Goal: Task Accomplishment & Management: Use online tool/utility

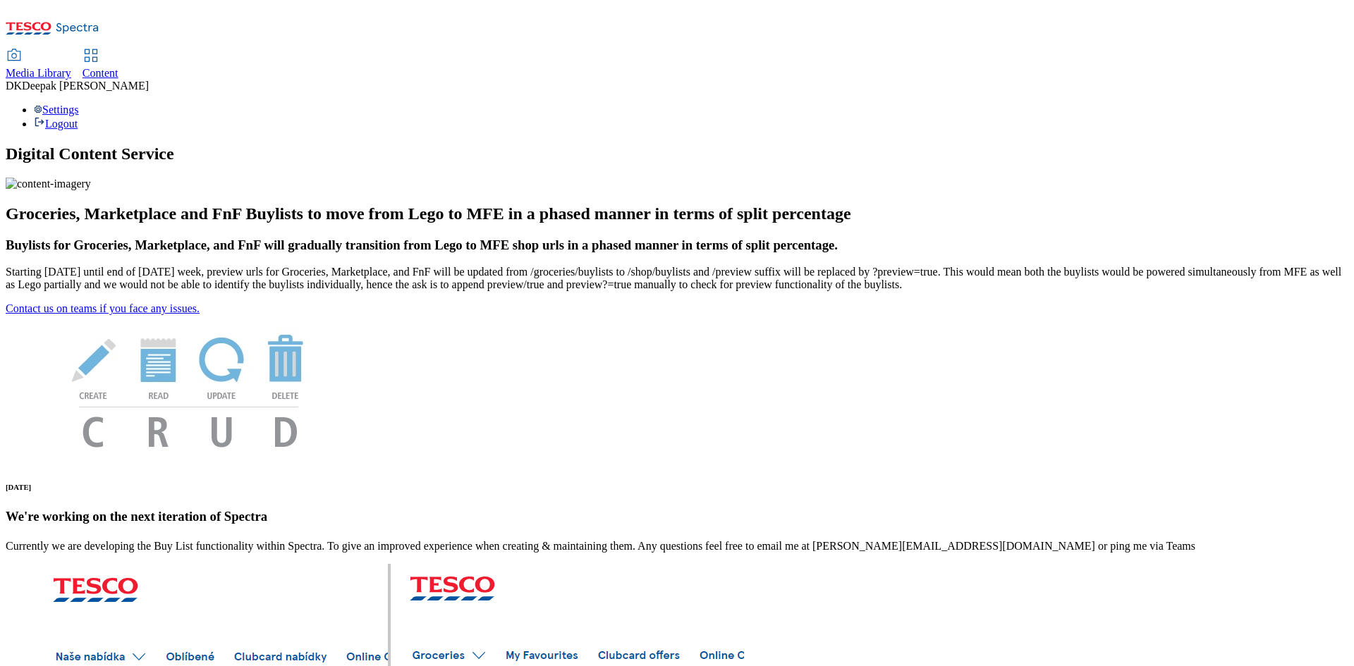
click at [118, 67] on span "Content" at bounding box center [100, 73] width 36 height 12
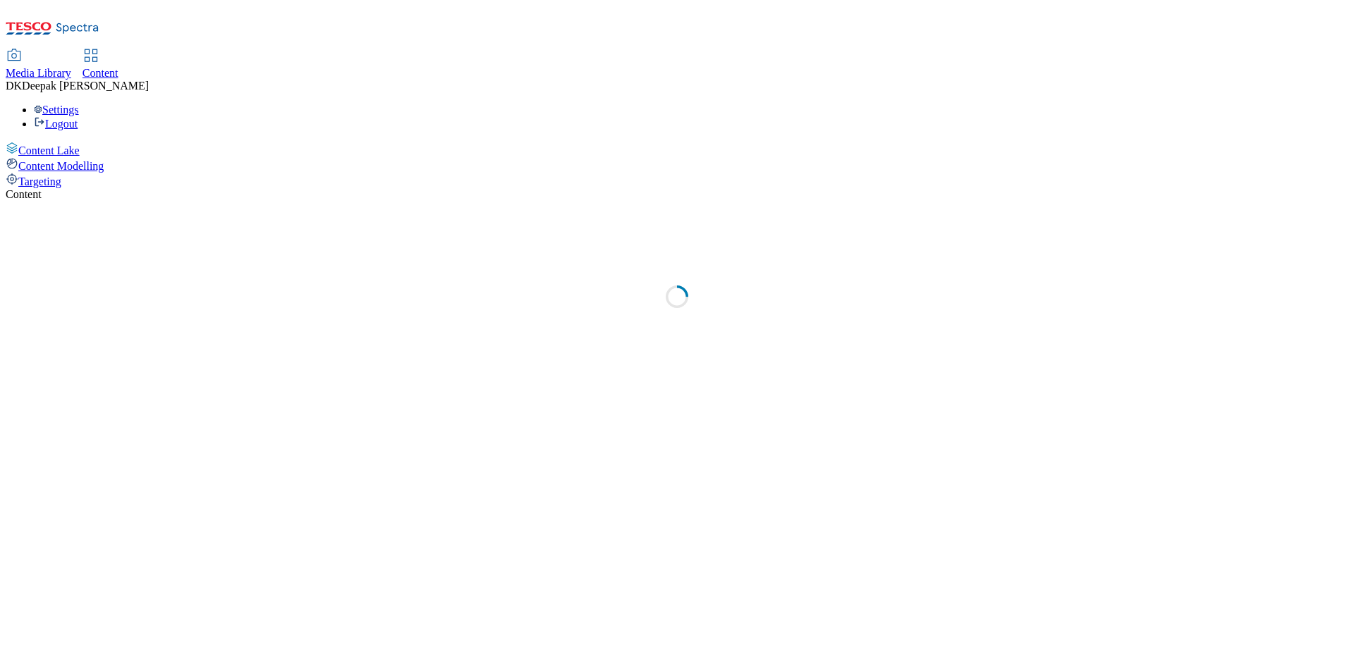
select select "ghs-[GEOGRAPHIC_DATA]"
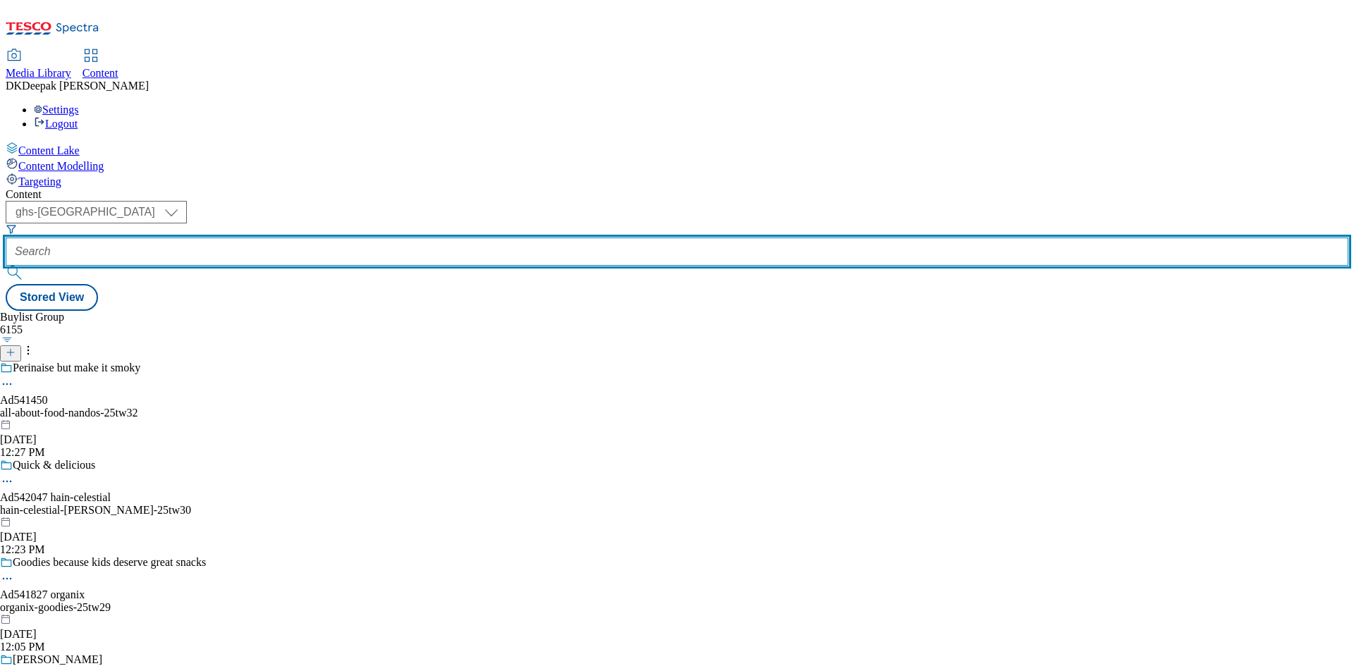
click at [349, 238] on input "text" at bounding box center [677, 252] width 1343 height 28
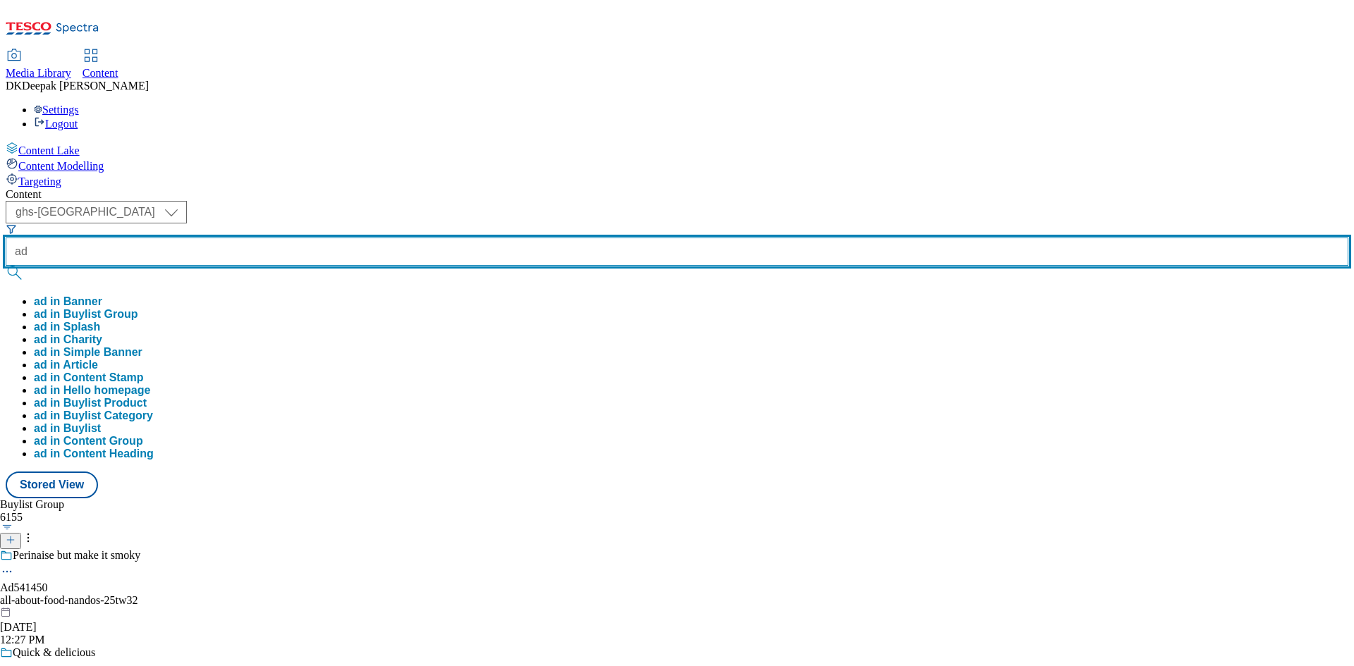
paste input "541450"
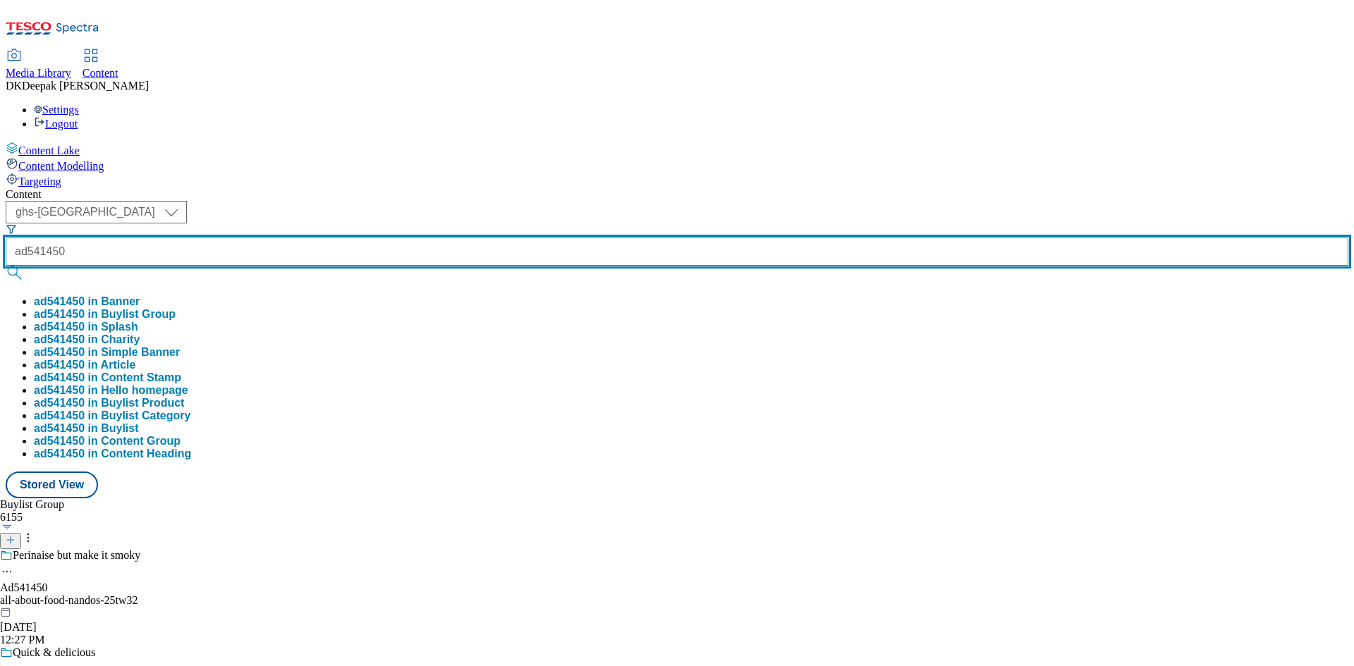
type input "ad541450"
click at [6, 266] on button "submit" at bounding box center [16, 273] width 20 height 14
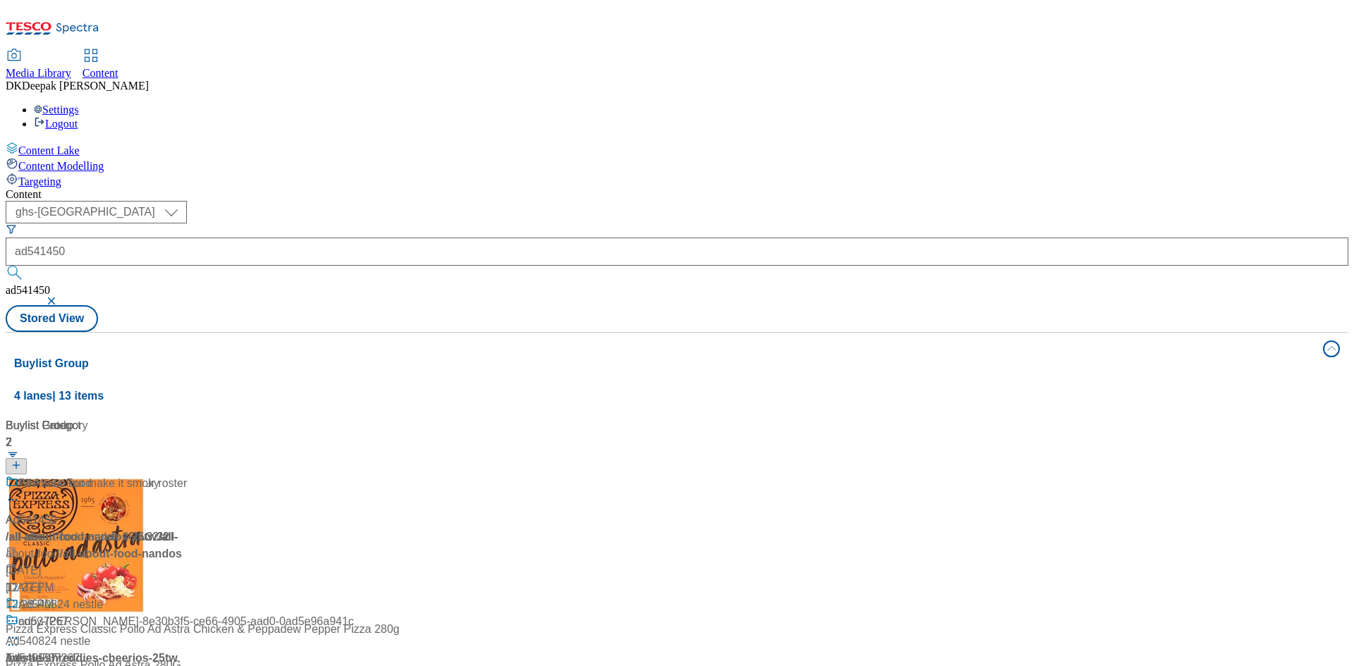
click at [187, 529] on div "/ all-about-food-nandos-25tw32 / all-about-food" at bounding box center [96, 546] width 181 height 34
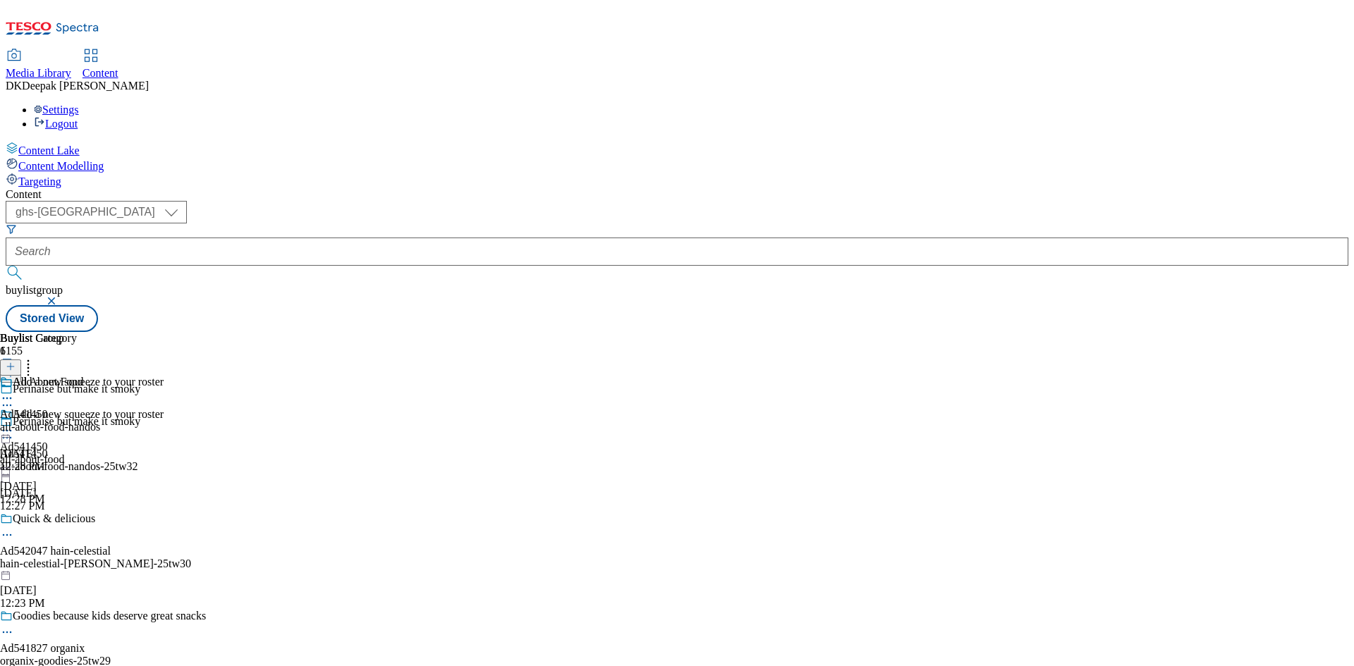
click at [14, 431] on icon at bounding box center [7, 438] width 14 height 14
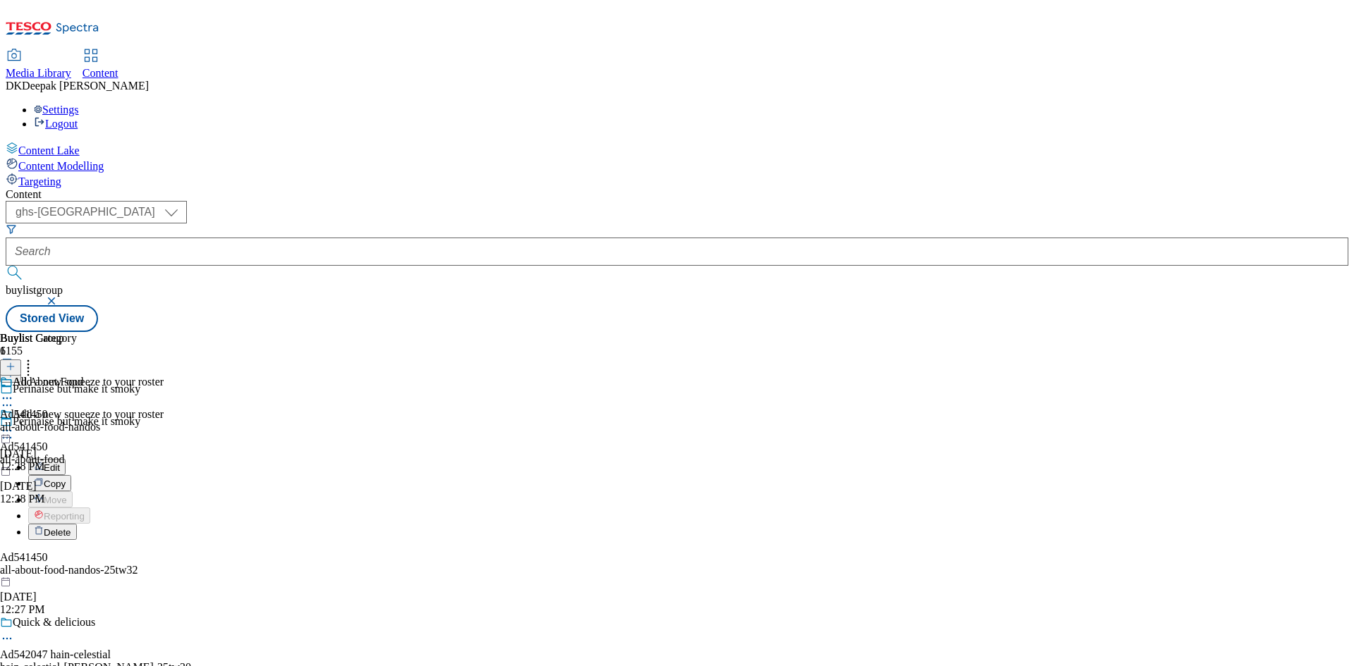
click at [66, 459] on button "Edit" at bounding box center [46, 467] width 37 height 16
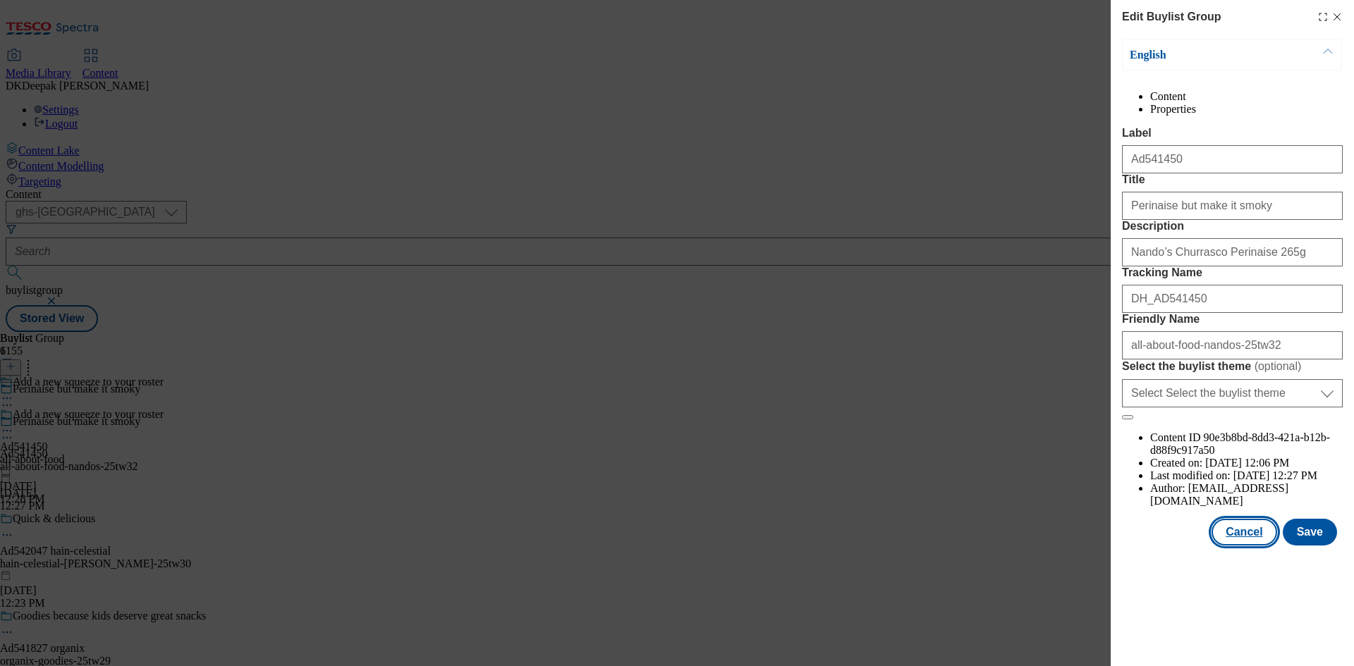
click at [1250, 546] on button "Cancel" at bounding box center [1243, 532] width 65 height 27
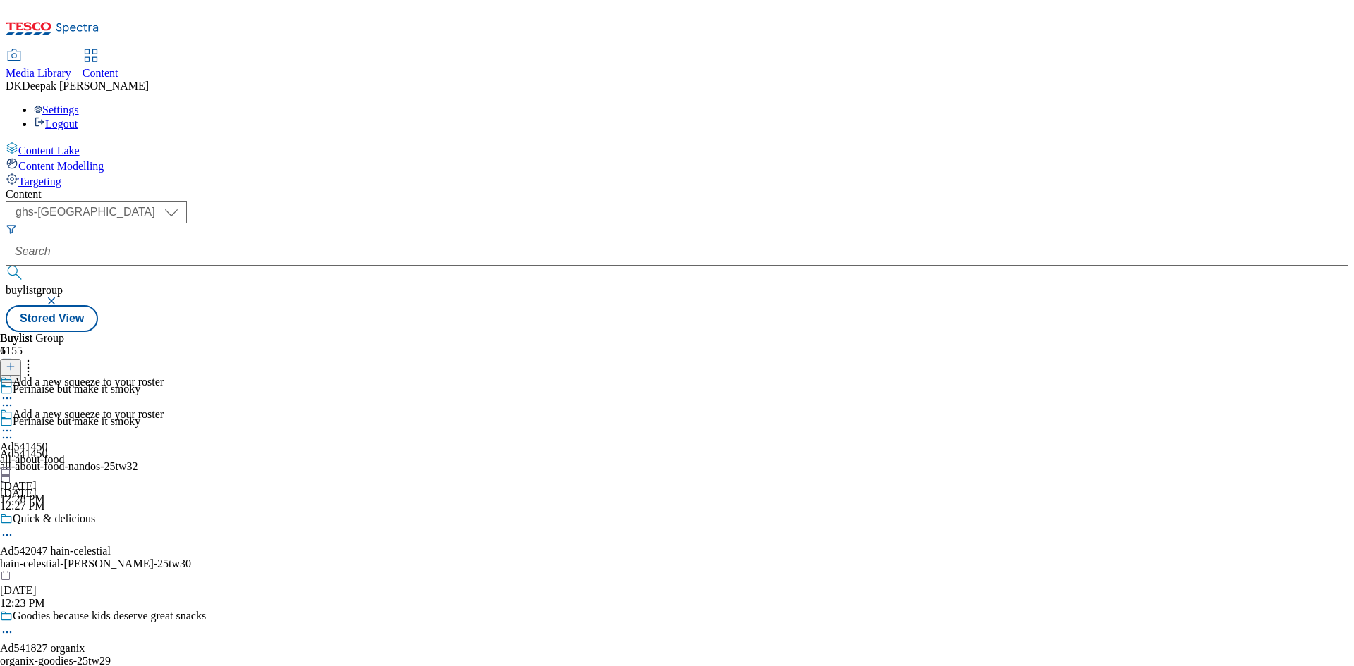
click at [164, 453] on div "all-about-food" at bounding box center [82, 459] width 164 height 13
click at [14, 424] on icon at bounding box center [7, 431] width 14 height 14
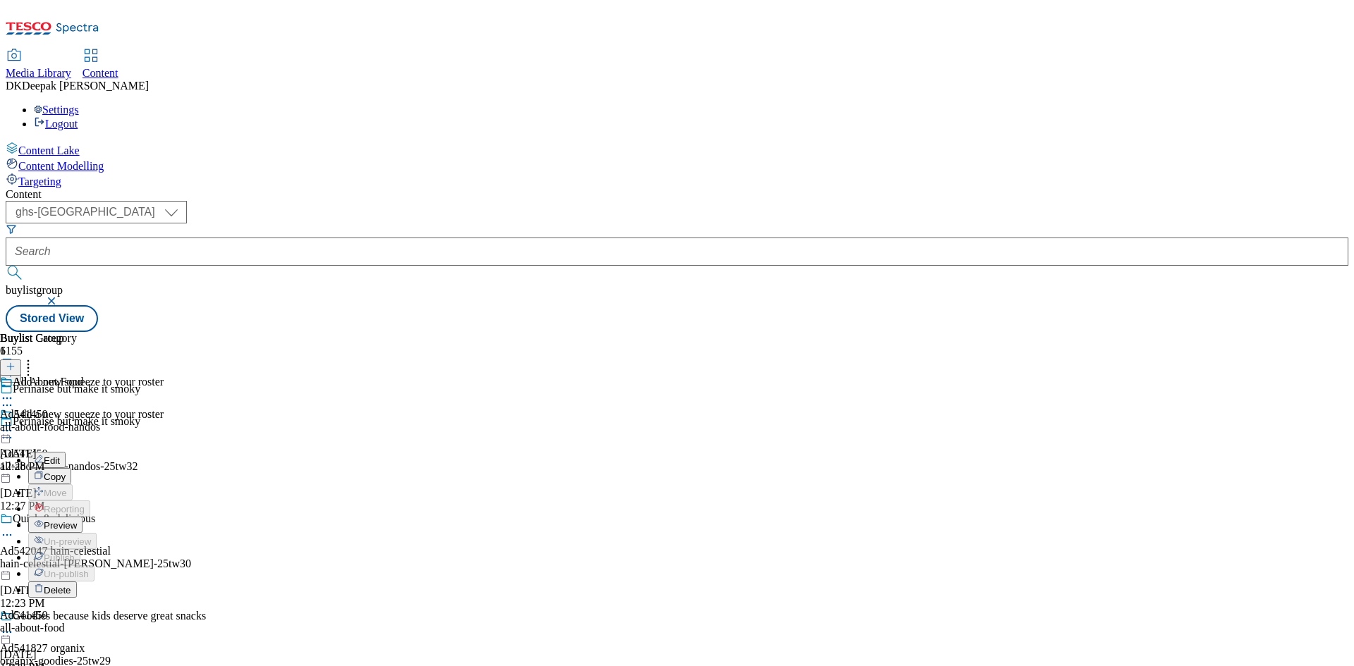
click at [66, 452] on button "Edit" at bounding box center [46, 460] width 37 height 16
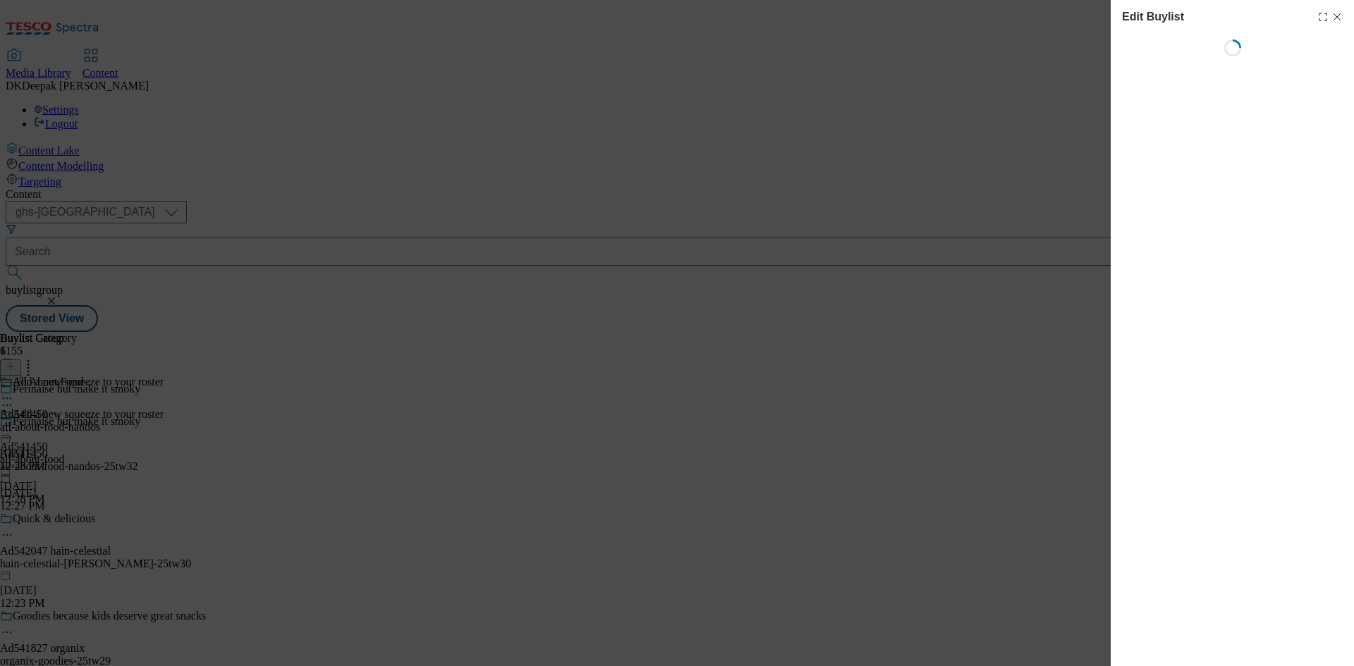
select select "tactical"
select select "supplier funded short term 1-3 weeks"
select select "dunnhumby"
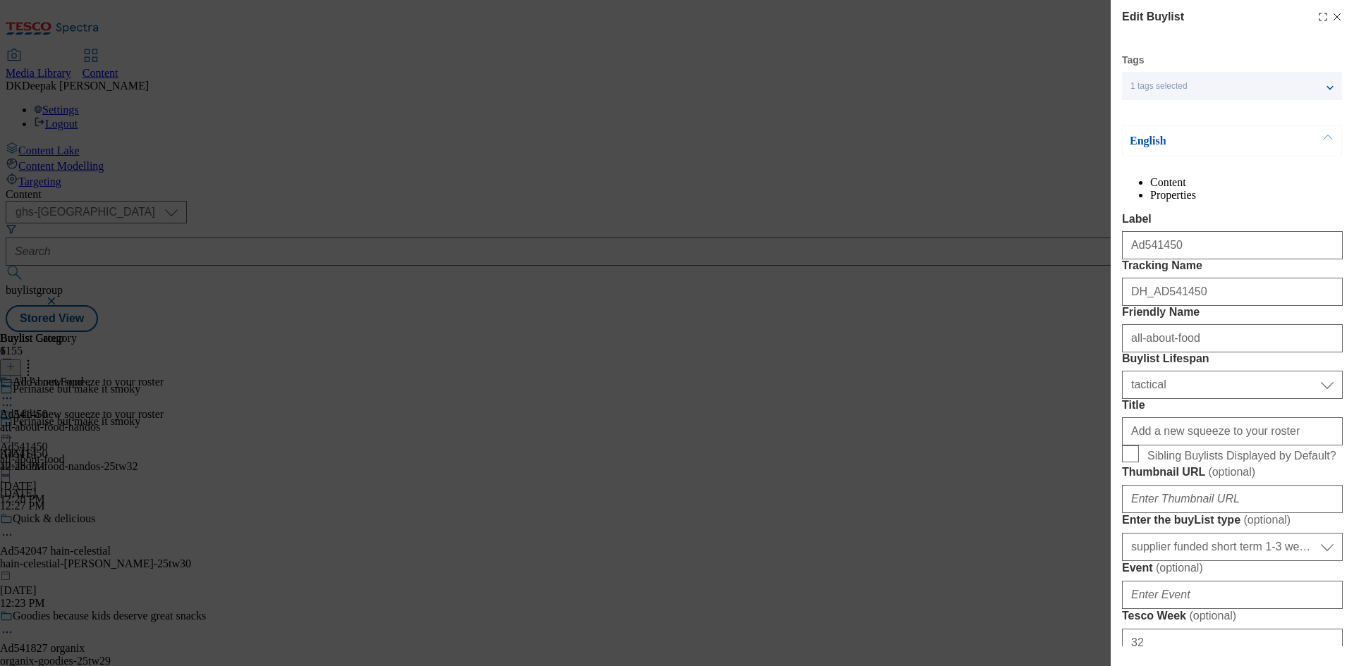
select select "Banner"
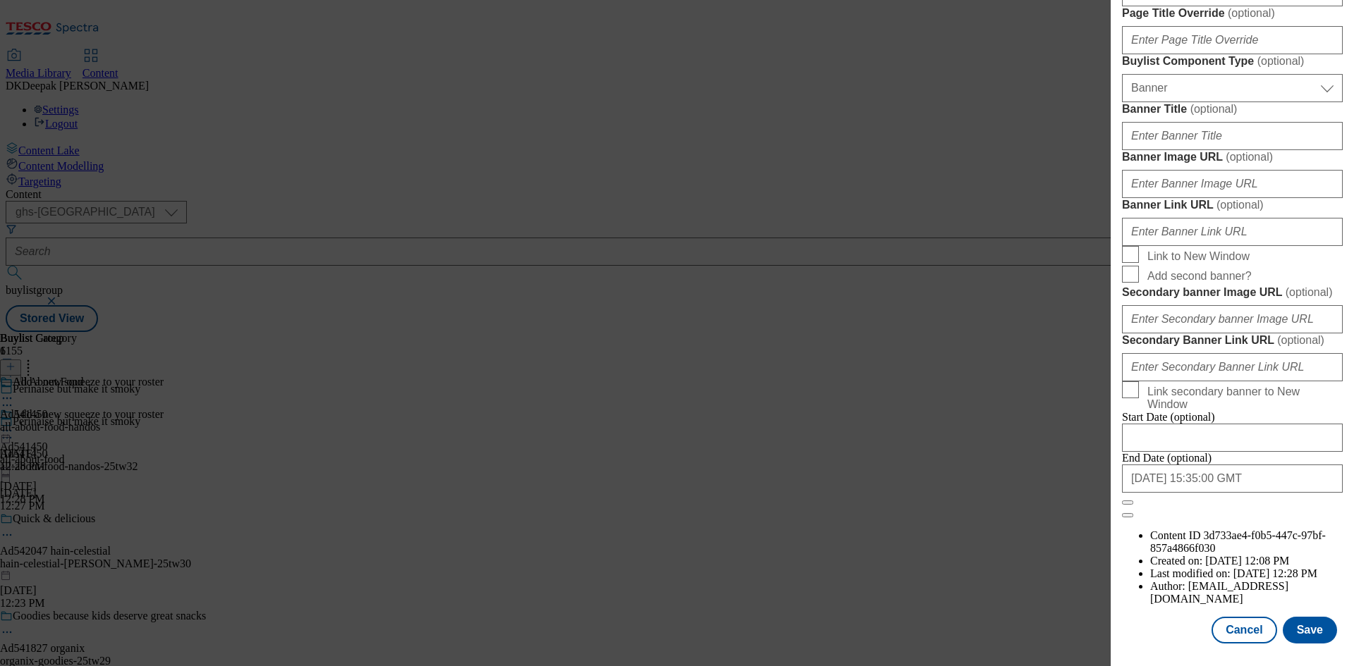
scroll to position [1385, 0]
click at [1233, 640] on button "Cancel" at bounding box center [1243, 630] width 65 height 27
select select "tactical"
select select "supplier funded short term 1-3 weeks"
select select "dunnhumby"
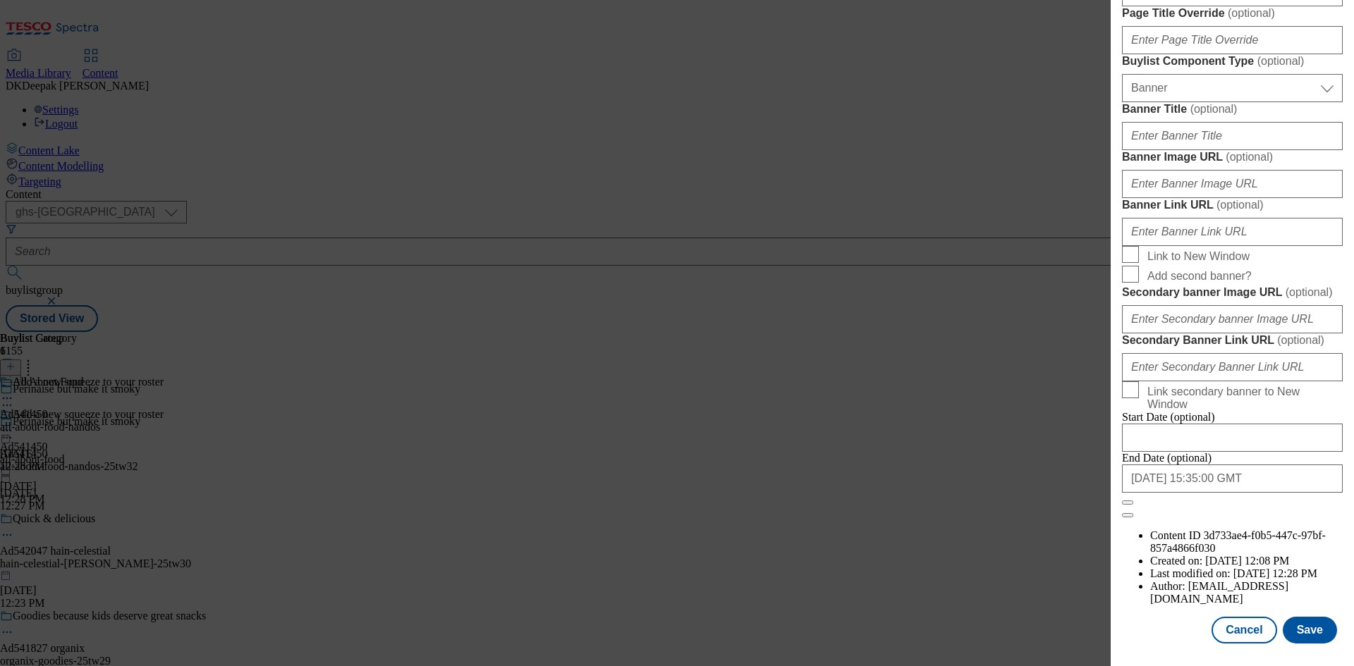
select select "Banner"
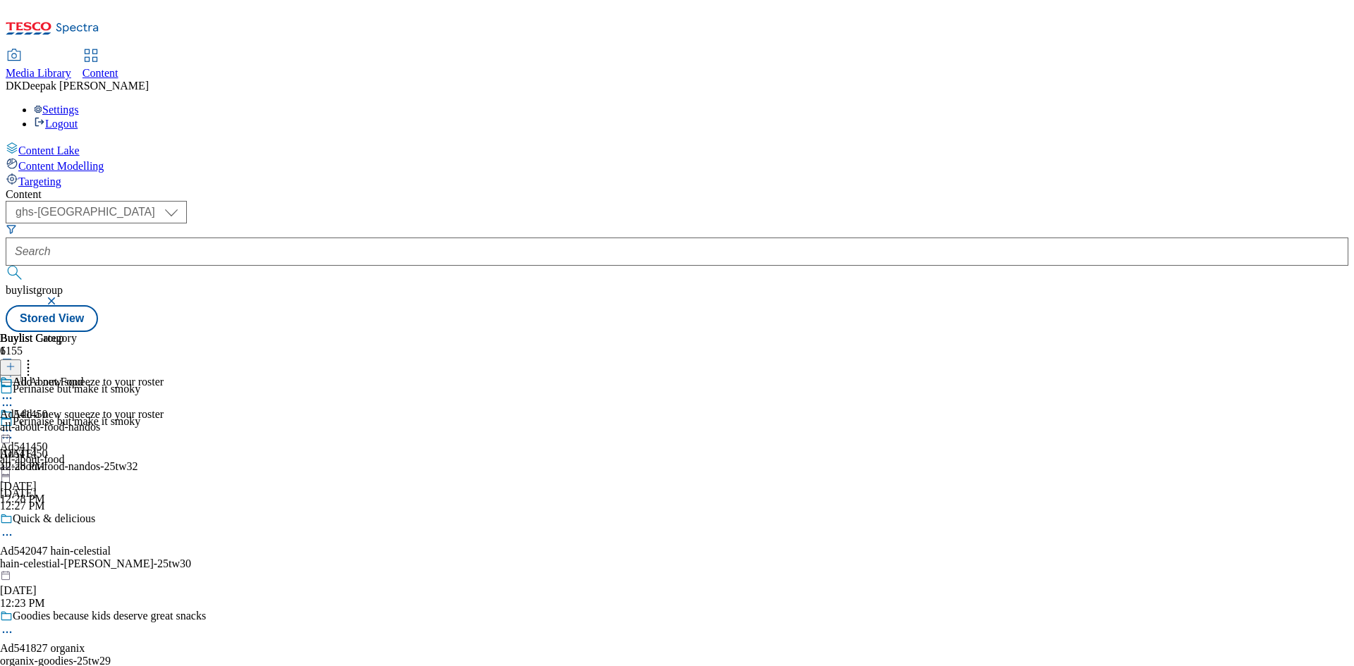
scroll to position [1068, 0]
click at [100, 421] on div "all-about-food-nandos" at bounding box center [50, 427] width 100 height 13
click at [14, 424] on icon at bounding box center [7, 431] width 14 height 14
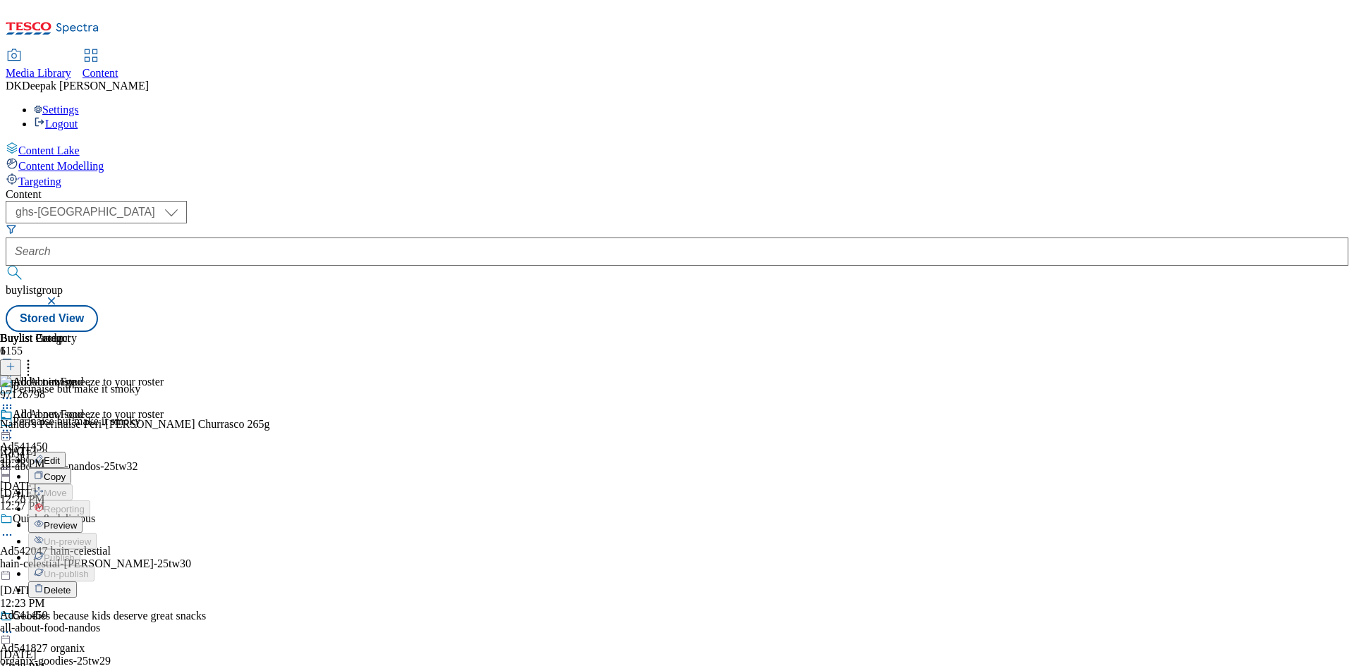
click at [66, 452] on button "Edit" at bounding box center [46, 460] width 37 height 16
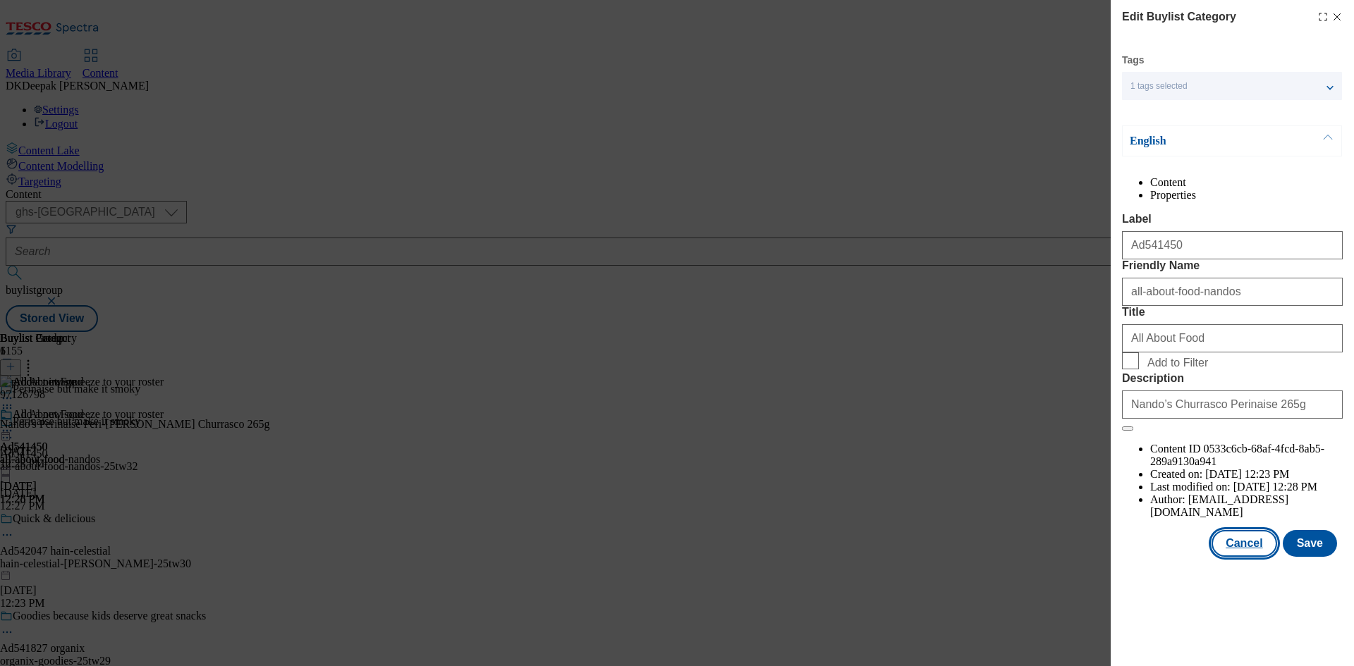
click at [1260, 557] on button "Cancel" at bounding box center [1243, 543] width 65 height 27
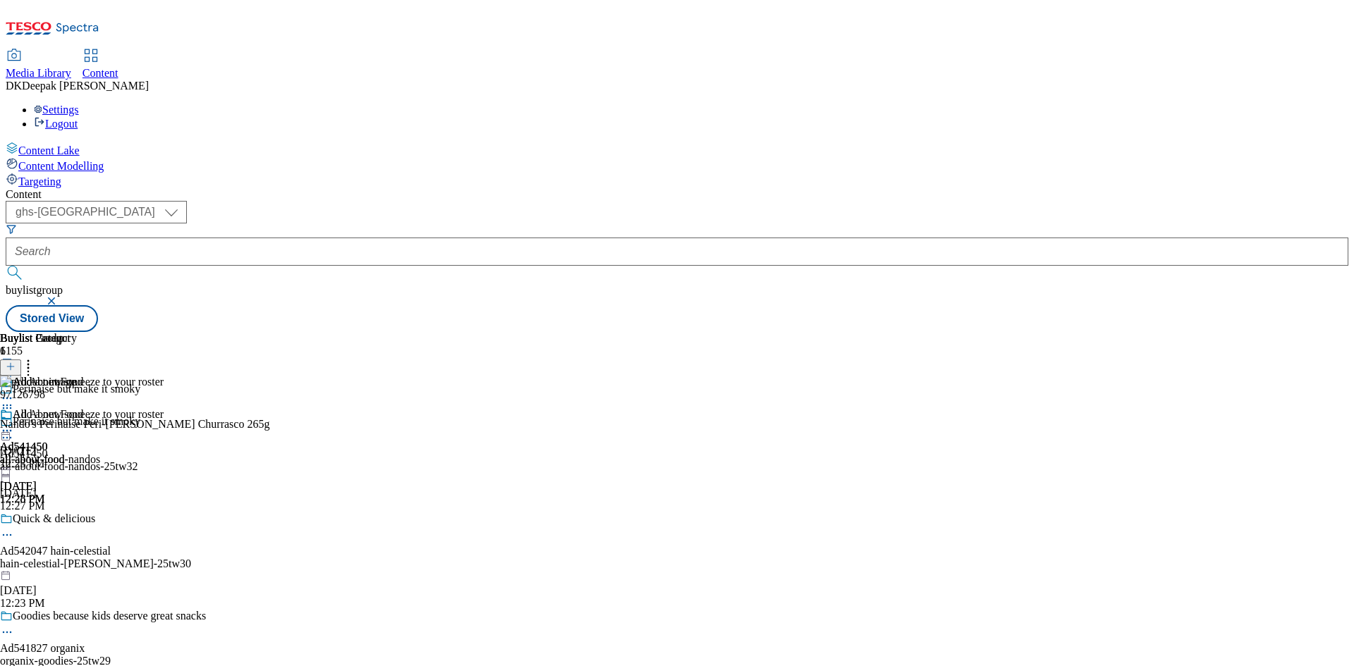
click at [14, 424] on icon at bounding box center [7, 431] width 14 height 14
click at [77, 520] on span "Preview" at bounding box center [60, 525] width 33 height 11
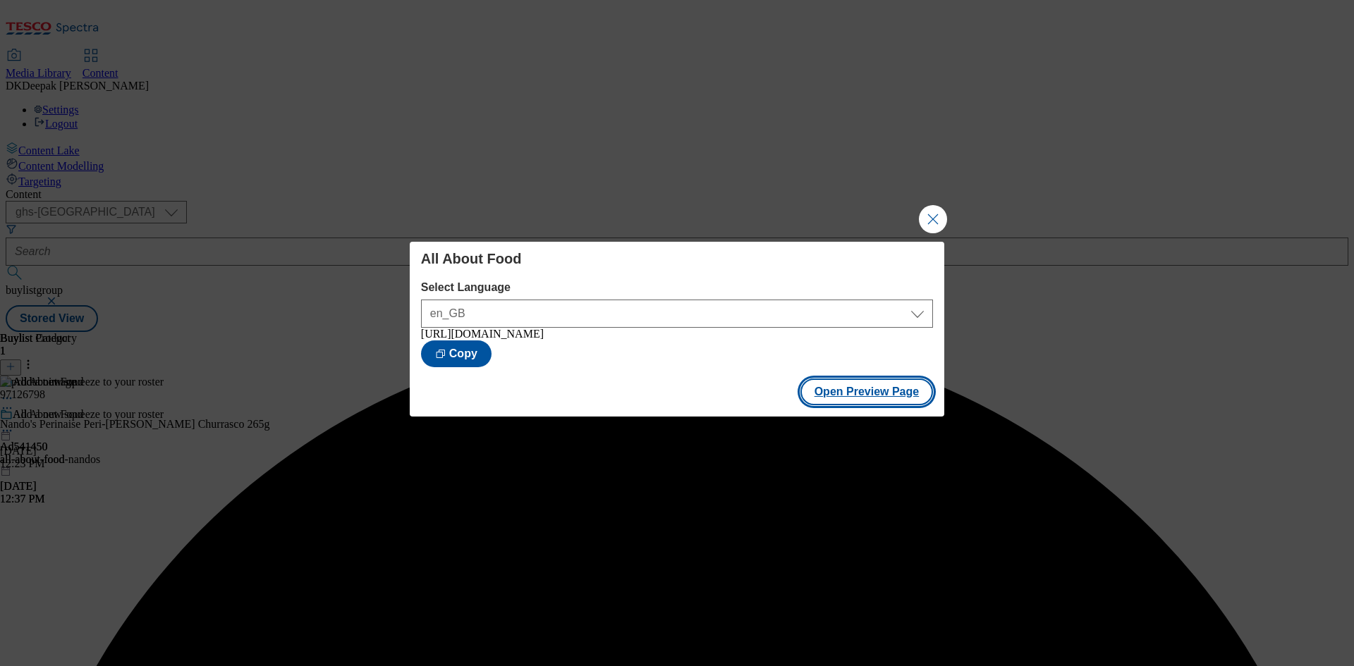
click at [850, 396] on button "Open Preview Page" at bounding box center [866, 392] width 133 height 27
click at [919, 217] on button "Close Modal" at bounding box center [933, 219] width 28 height 28
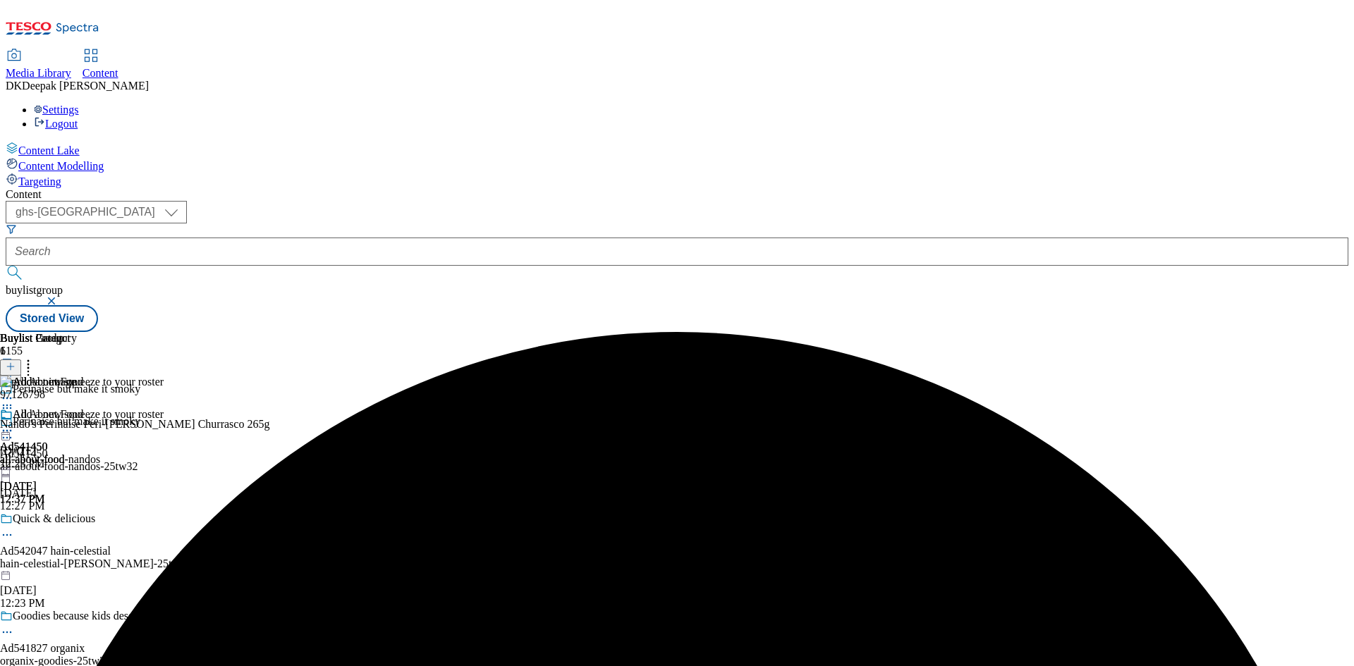
click at [14, 424] on icon at bounding box center [7, 431] width 14 height 14
click at [75, 569] on span "Publish" at bounding box center [59, 574] width 31 height 11
